Goal: Transaction & Acquisition: Purchase product/service

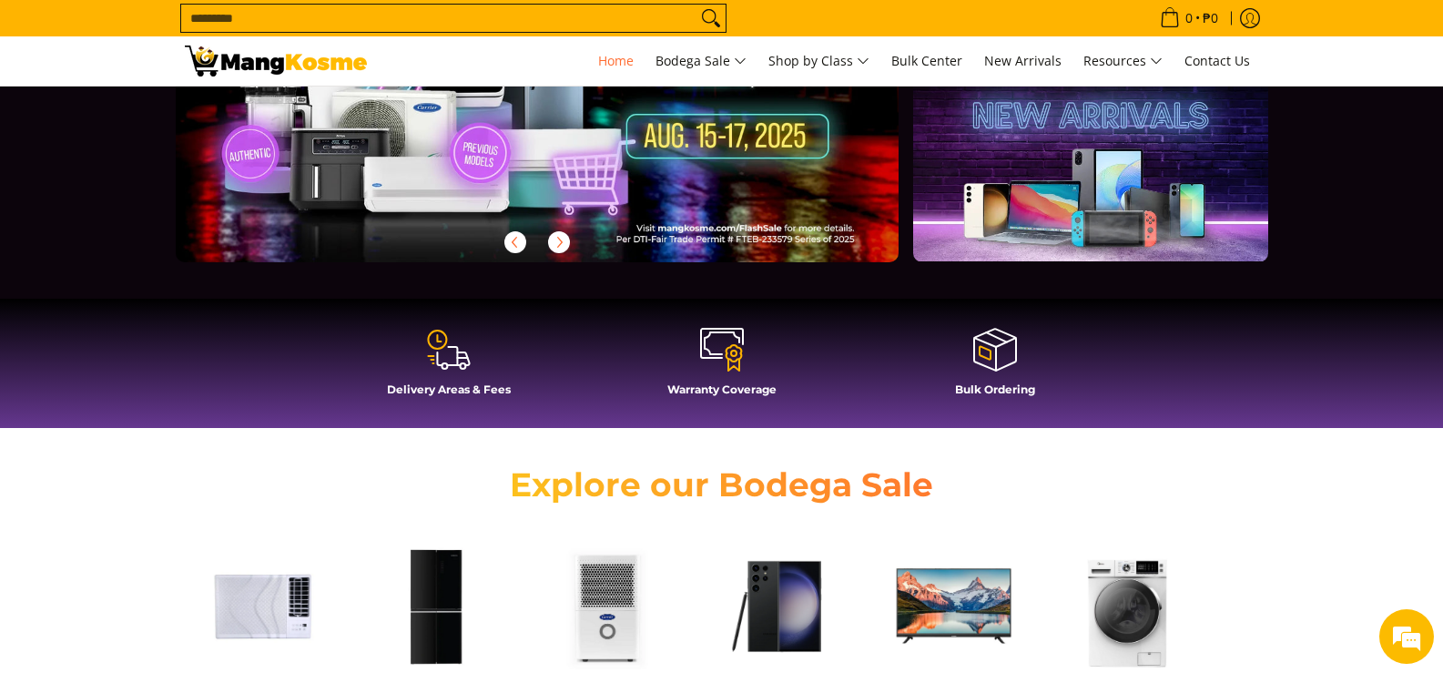
scroll to position [546, 0]
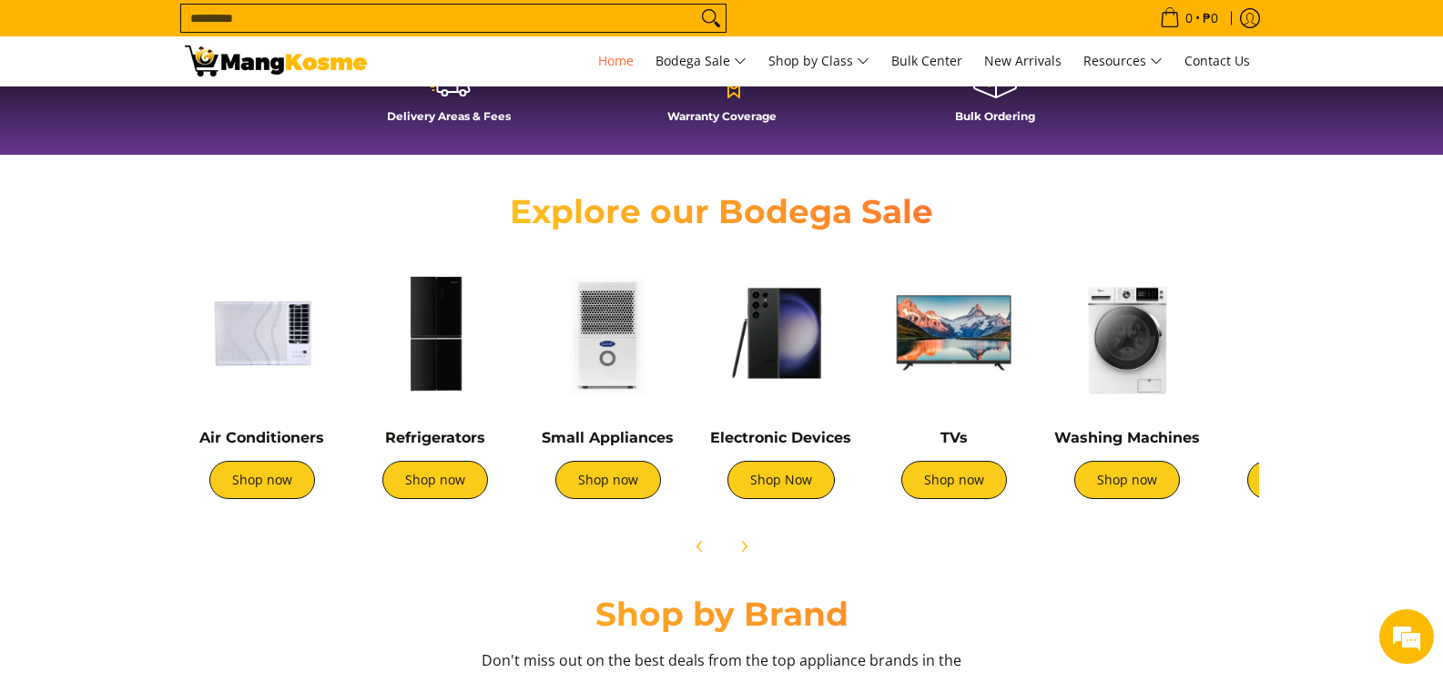
click at [425, 364] on img at bounding box center [435, 333] width 155 height 155
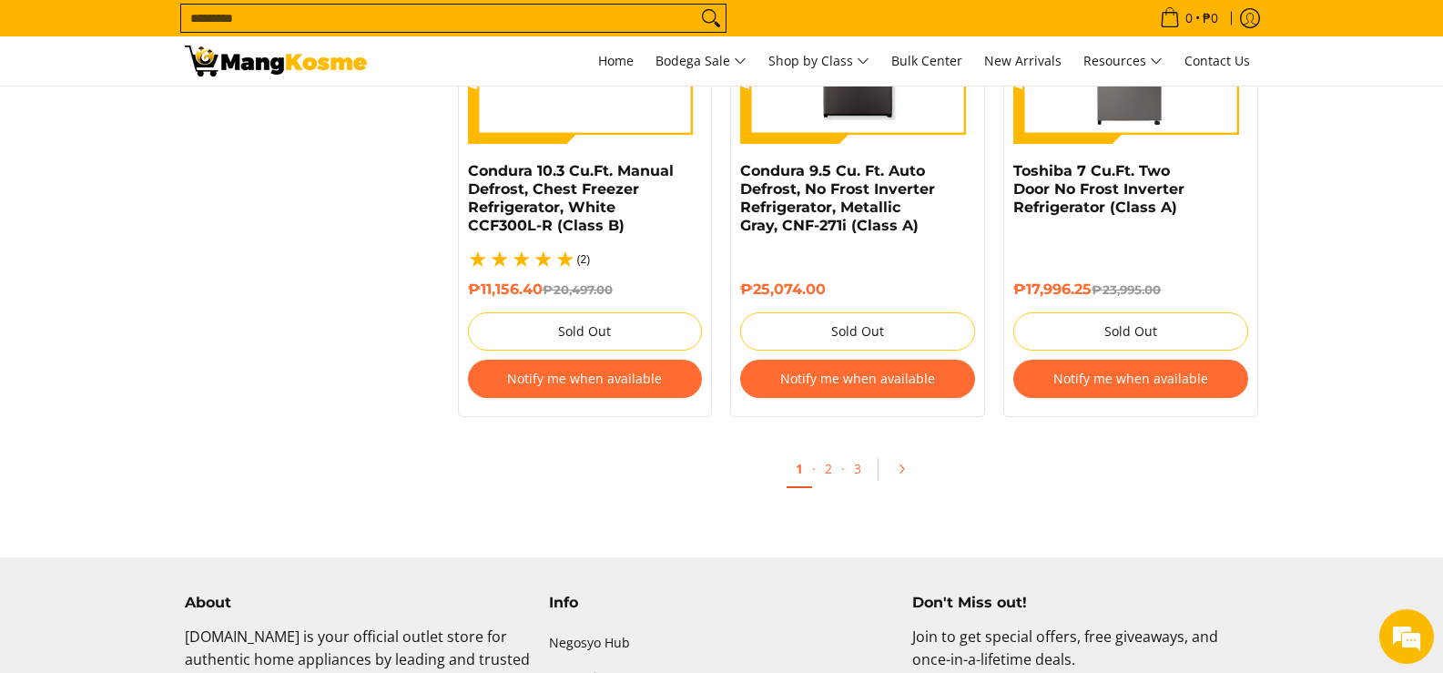
scroll to position [4068, 0]
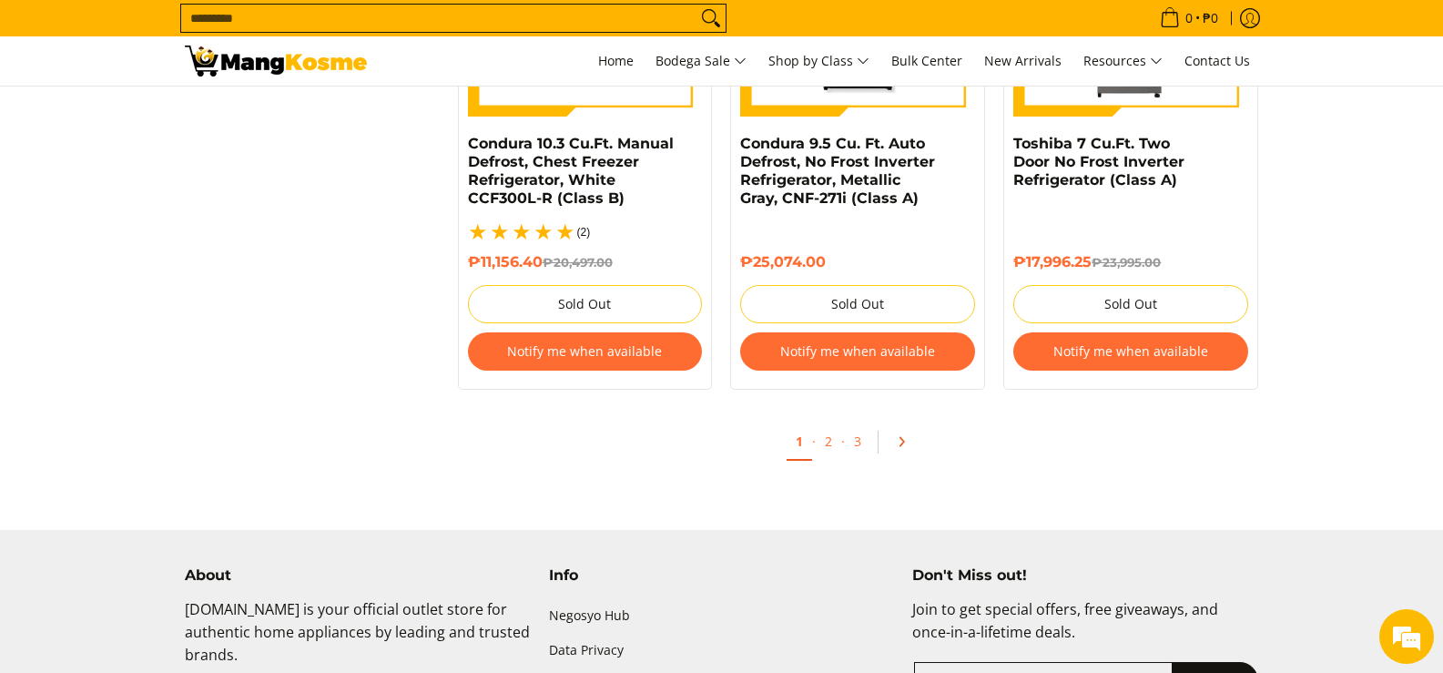
click at [903, 438] on icon "Pagination" at bounding box center [903, 442] width 4 height 8
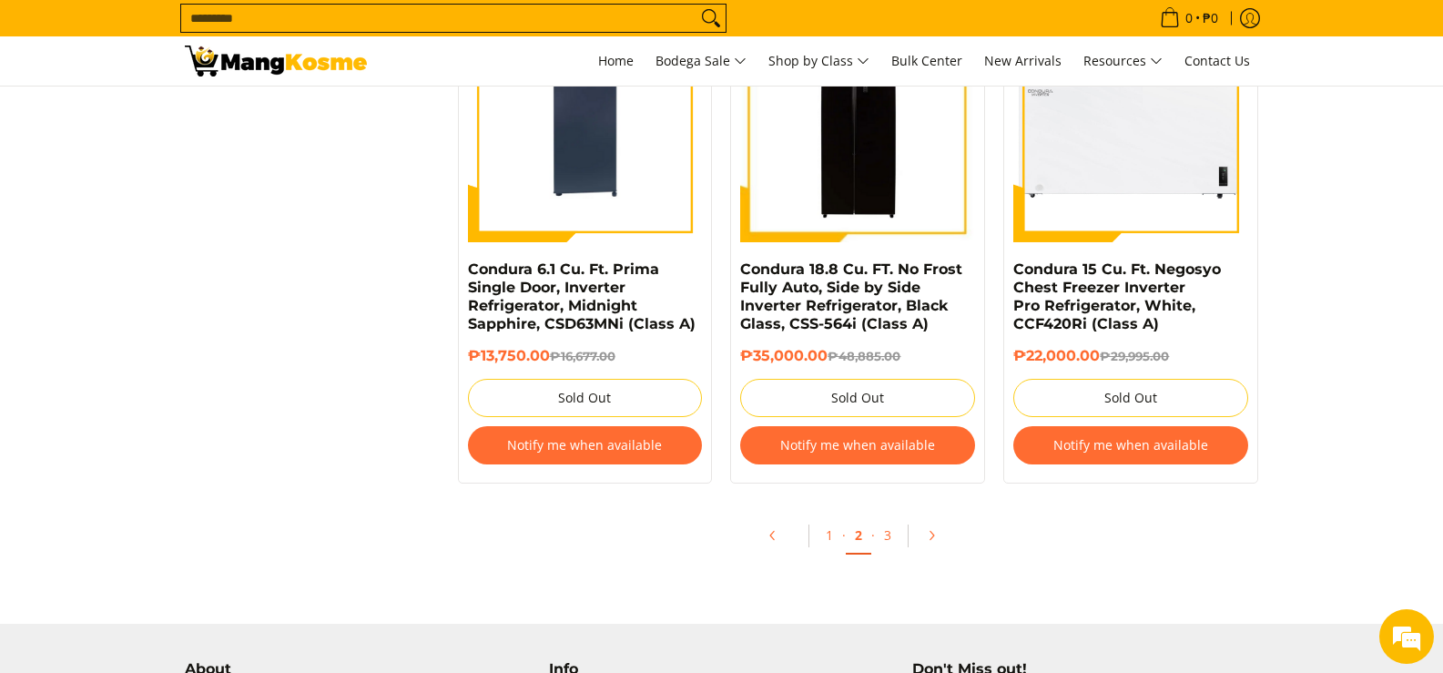
scroll to position [4280, 0]
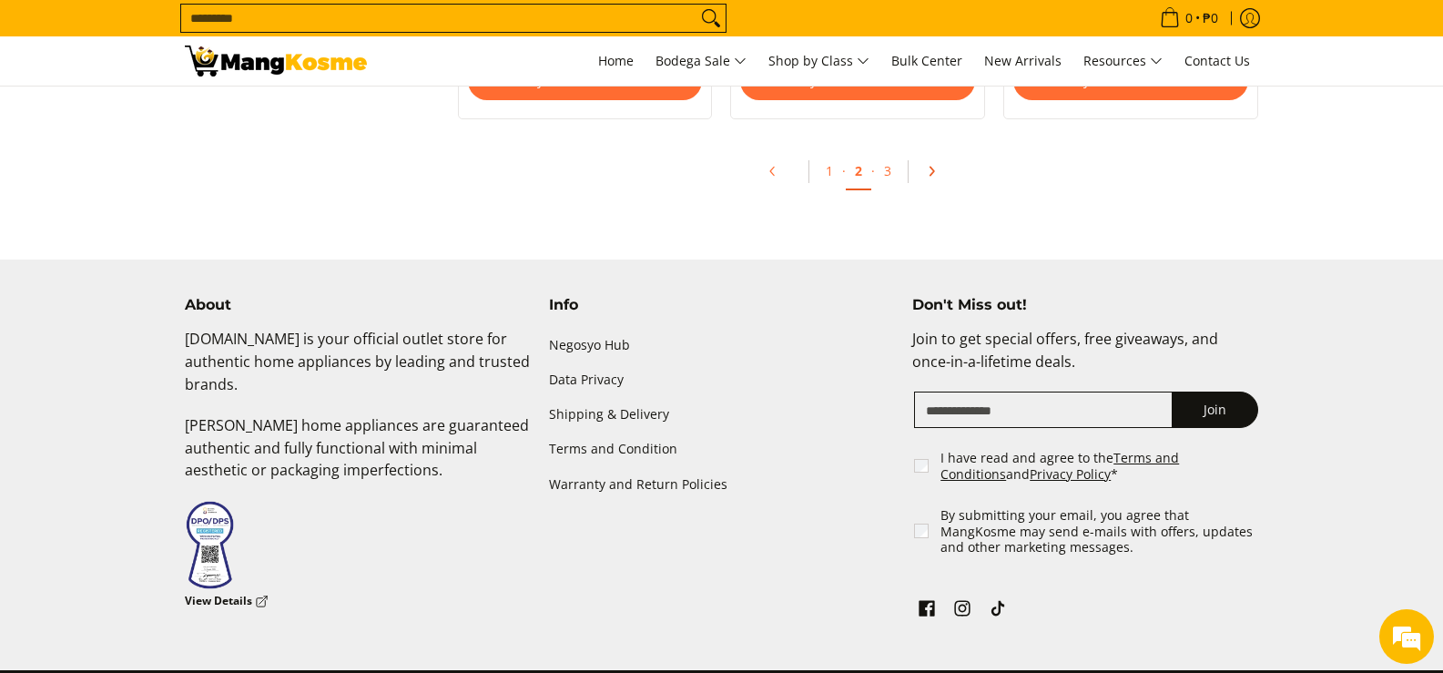
click at [930, 168] on icon "Pagination" at bounding box center [932, 172] width 4 height 8
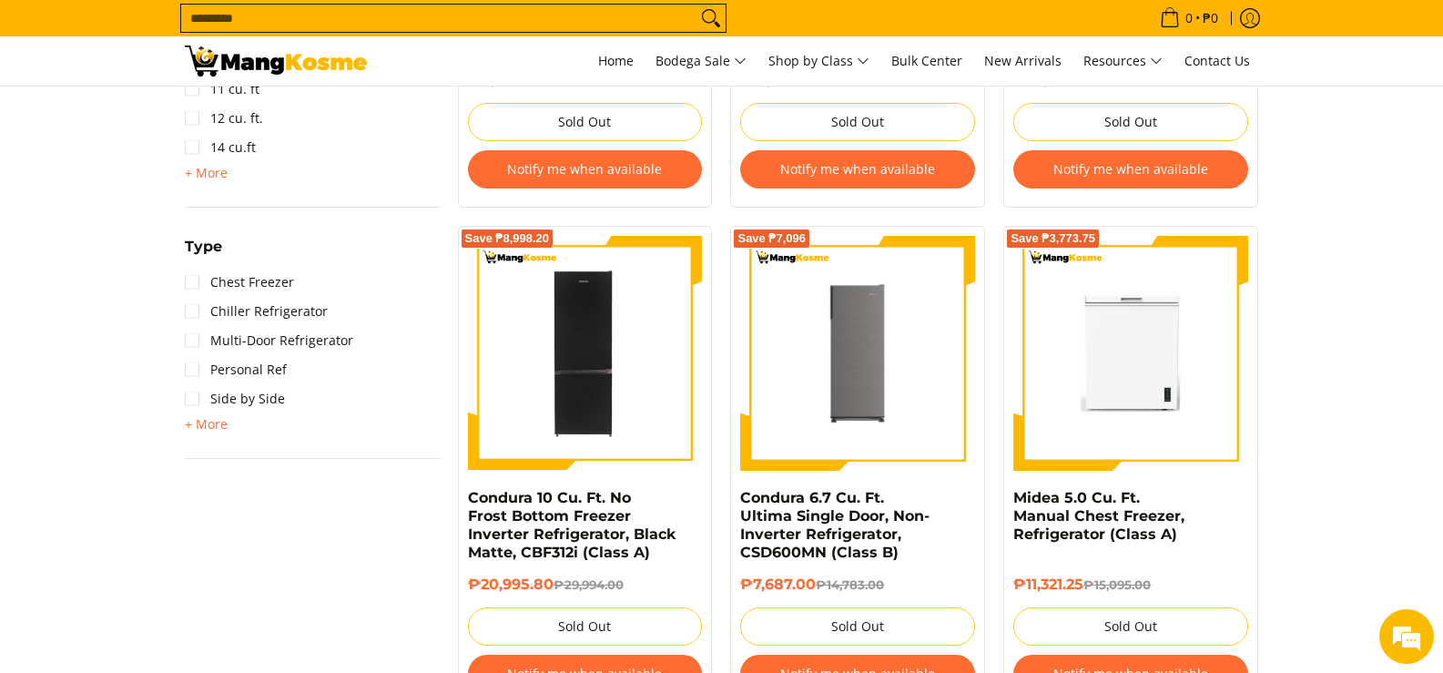
scroll to position [1639, 0]
